Goal: Information Seeking & Learning: Learn about a topic

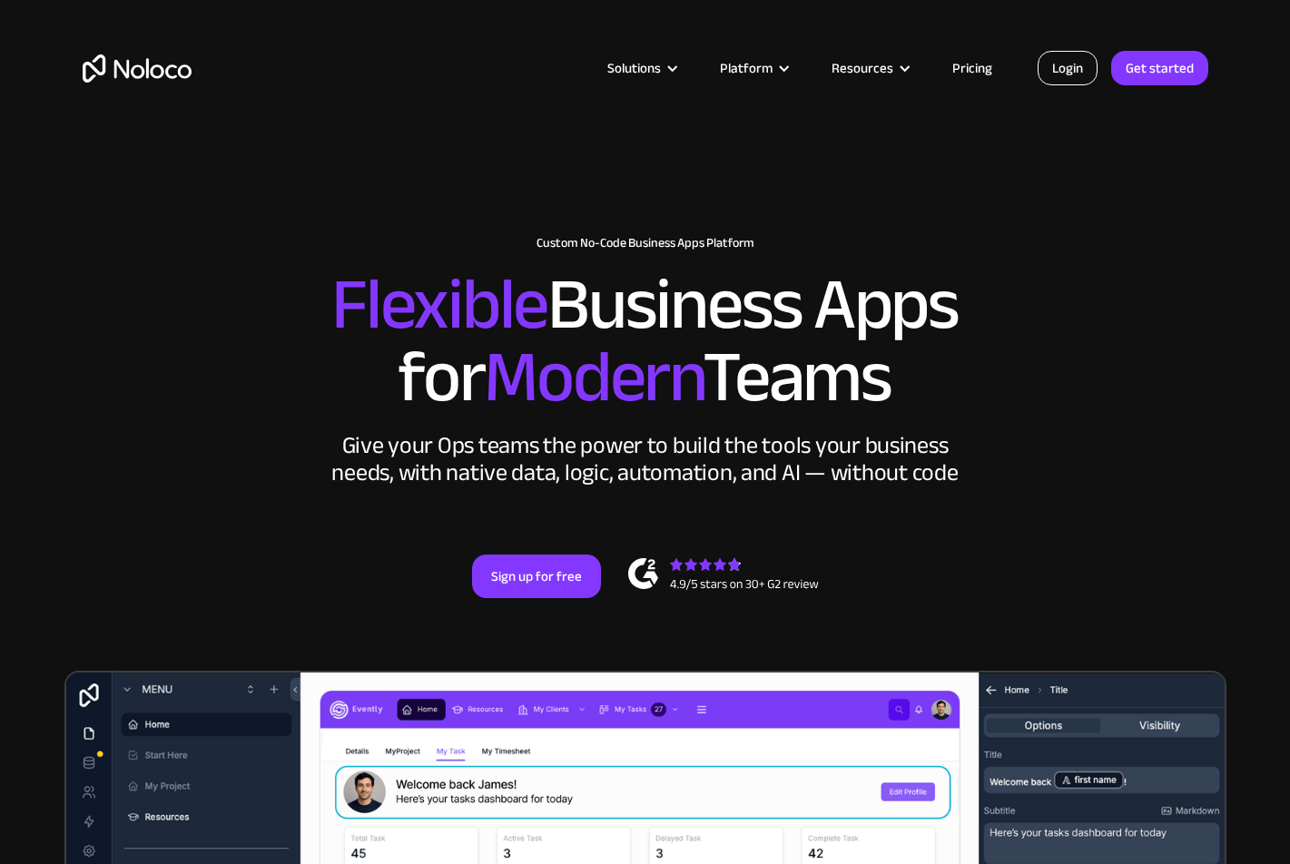
click at [1076, 61] on link "Login" at bounding box center [1068, 68] width 60 height 34
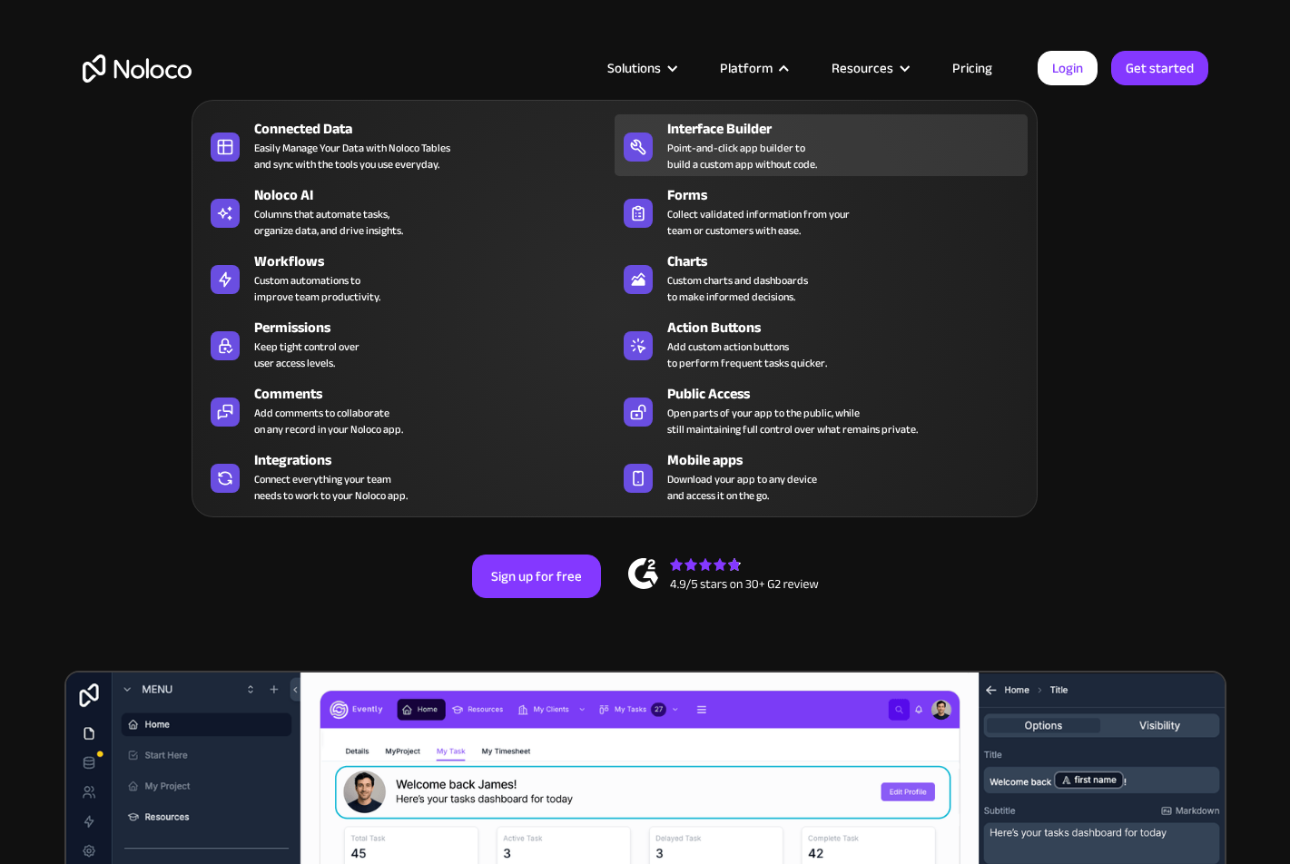
click at [760, 154] on div "Point-and-click app builder to build a custom app without code." at bounding box center [742, 156] width 150 height 33
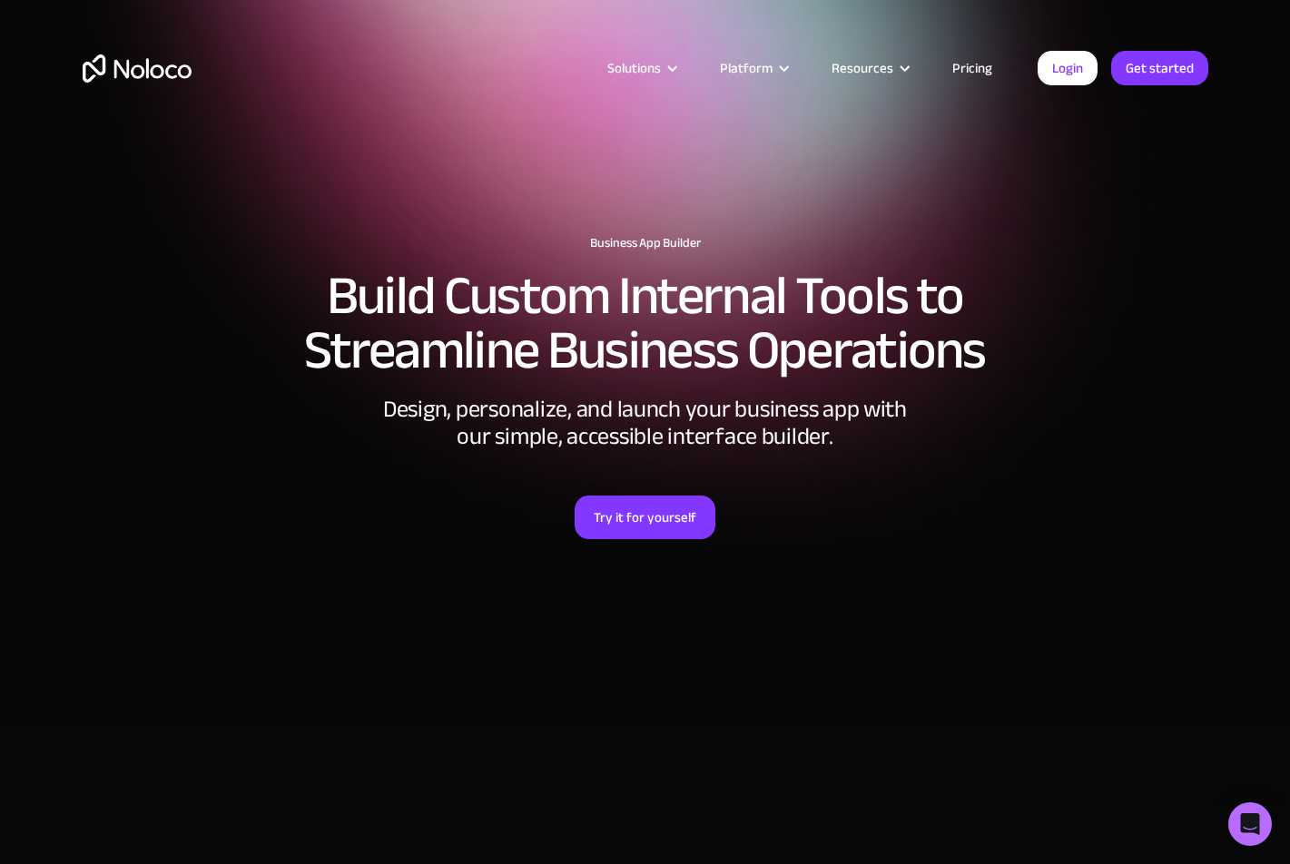
click at [960, 70] on link "Pricing" at bounding box center [972, 68] width 85 height 24
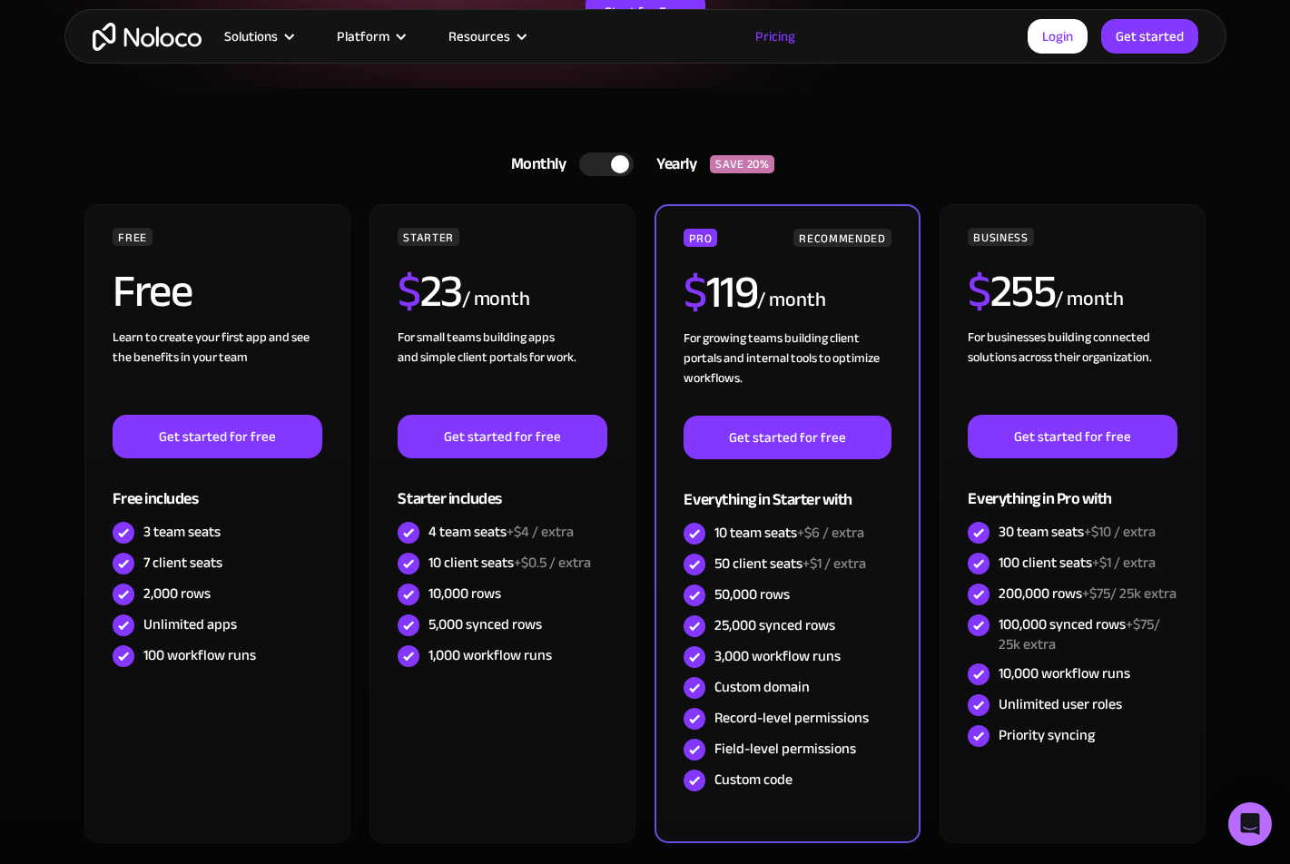
click at [615, 163] on div at bounding box center [620, 164] width 18 height 18
